Goal: Navigation & Orientation: Find specific page/section

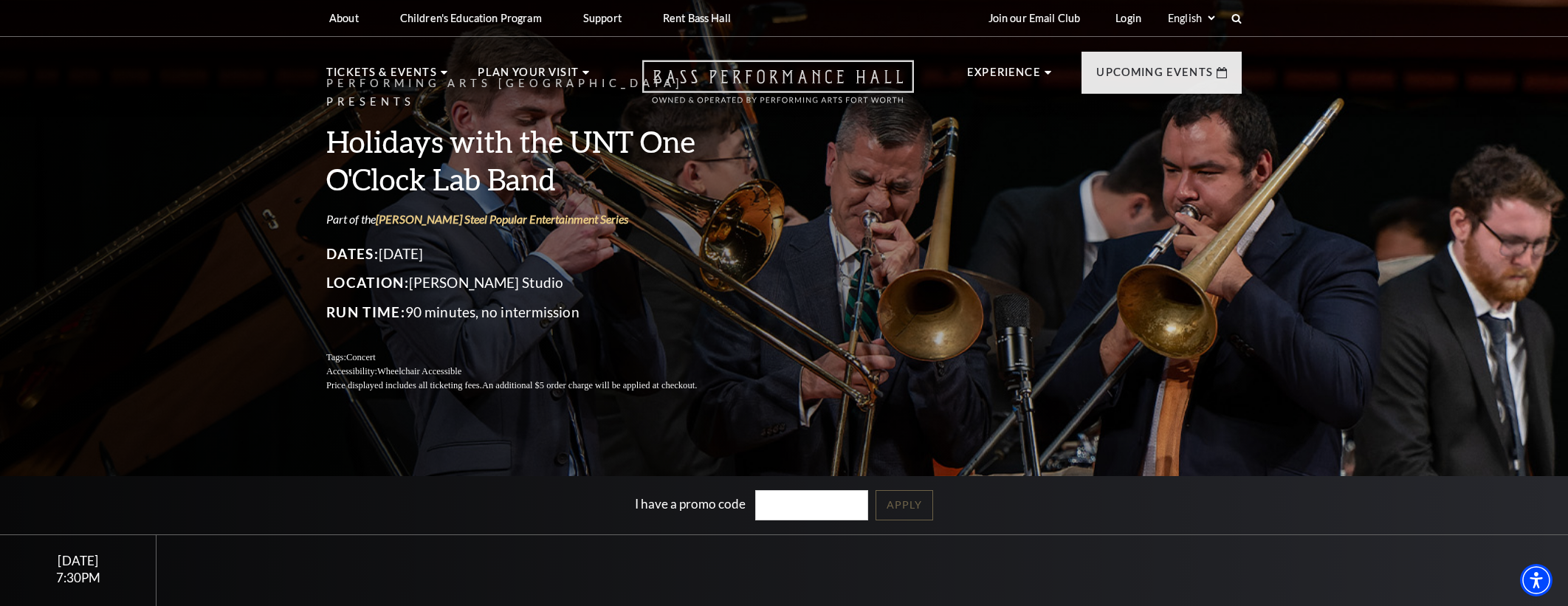
click at [789, 82] on icon "Open this option" at bounding box center [778, 82] width 272 height 43
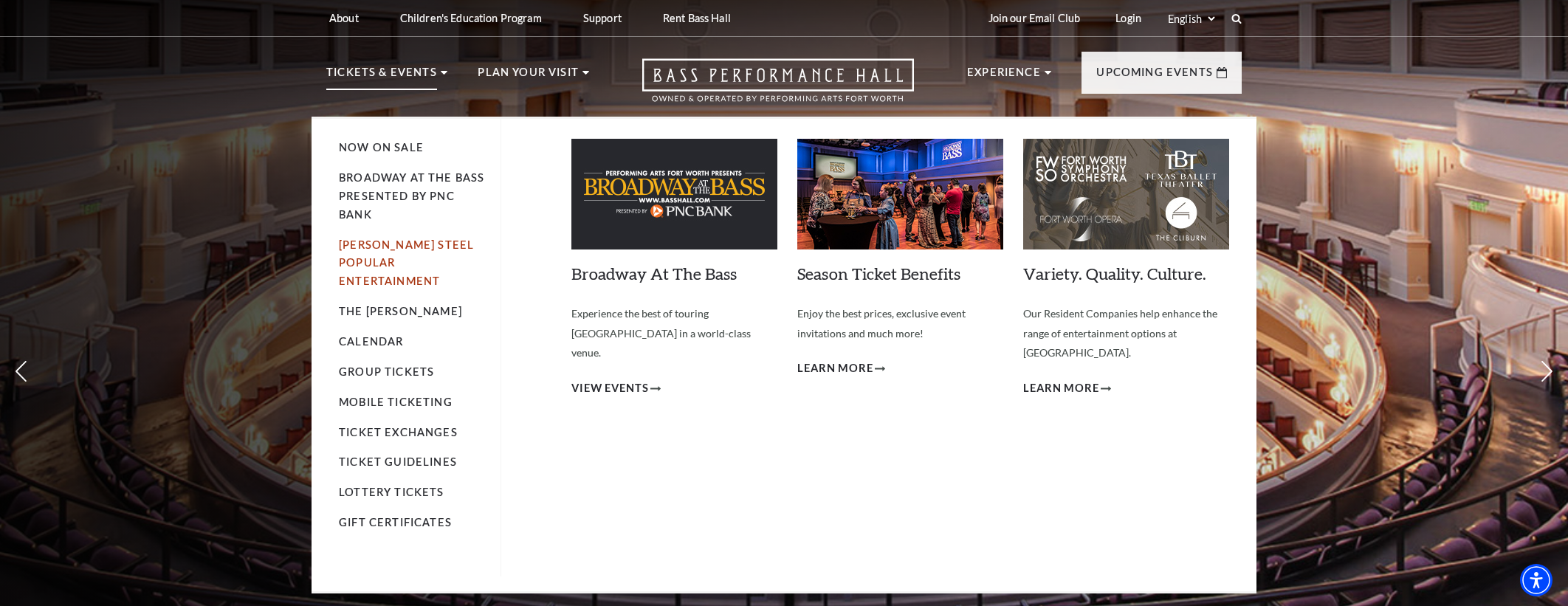
click at [365, 248] on link "[PERSON_NAME] Steel Popular Entertainment" at bounding box center [406, 263] width 135 height 49
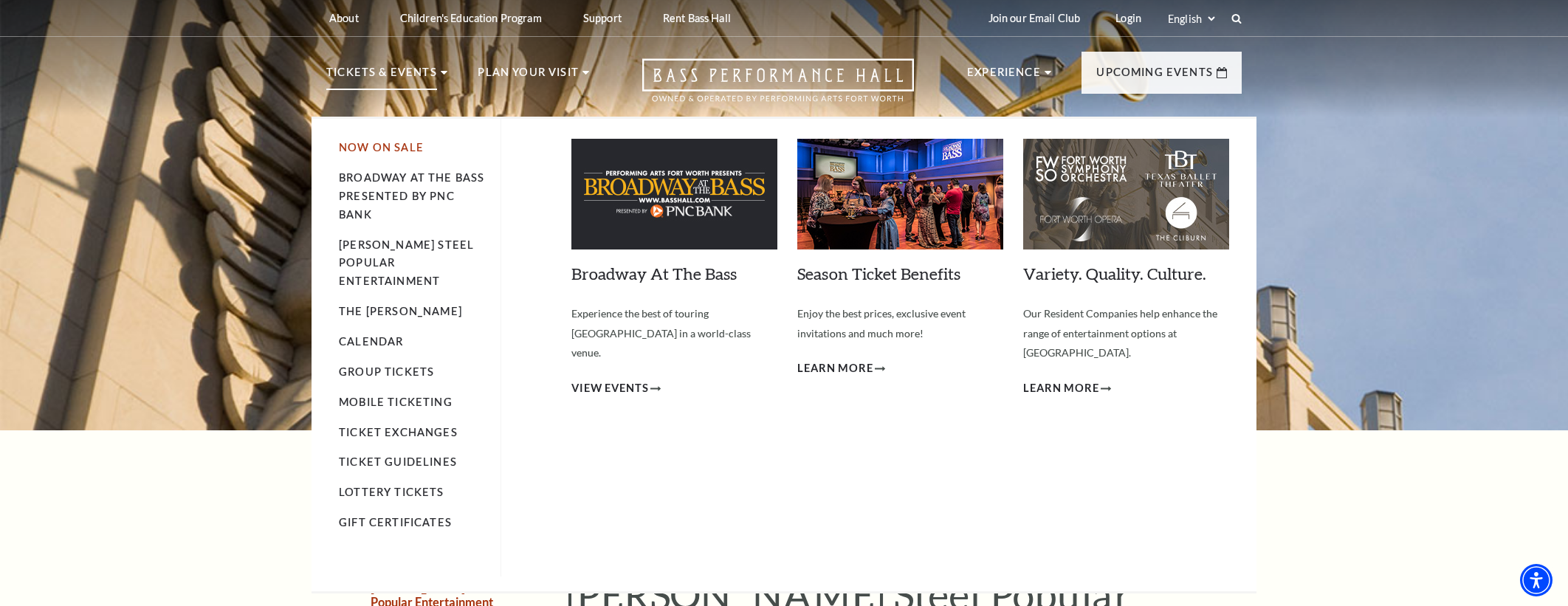
click at [400, 152] on link "Now On Sale" at bounding box center [381, 147] width 85 height 13
click at [349, 365] on link "Group Tickets" at bounding box center [386, 371] width 95 height 13
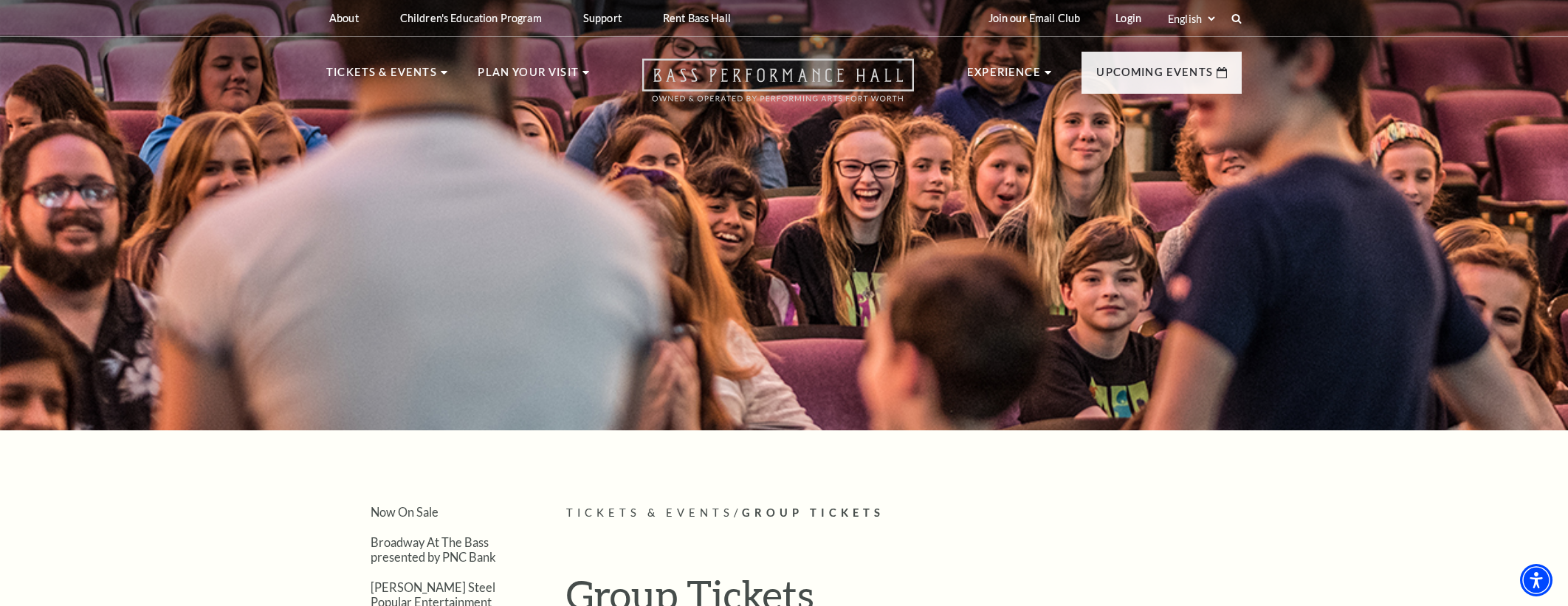
click at [765, 75] on icon "Open this option" at bounding box center [778, 80] width 272 height 43
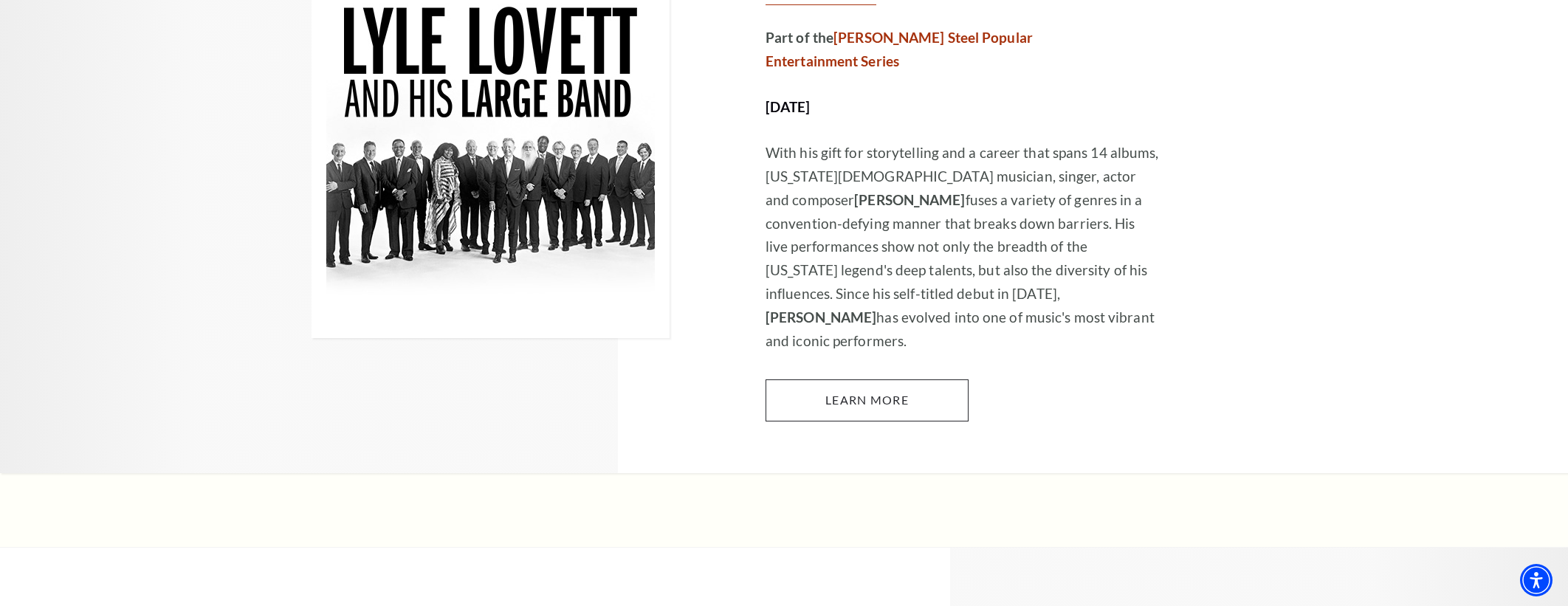
scroll to position [971, 0]
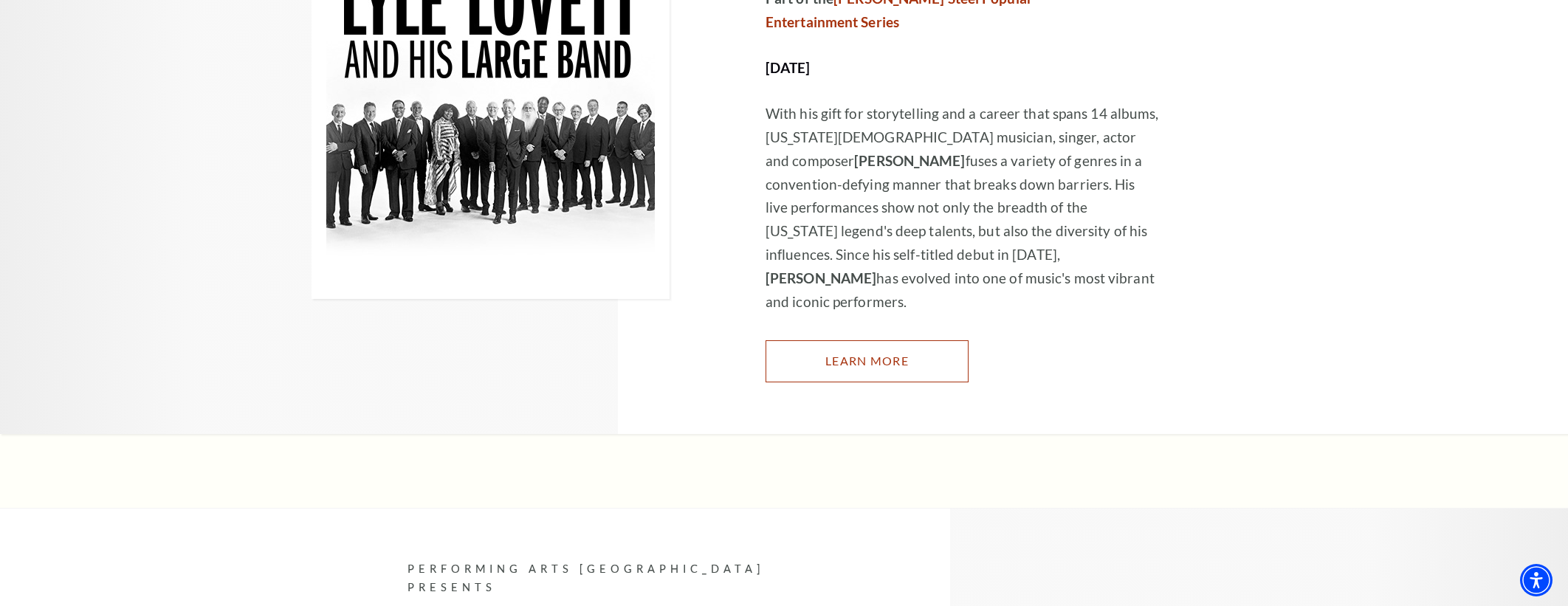
click at [852, 340] on link "Learn More" at bounding box center [867, 361] width 203 height 42
